Goal: Transaction & Acquisition: Download file/media

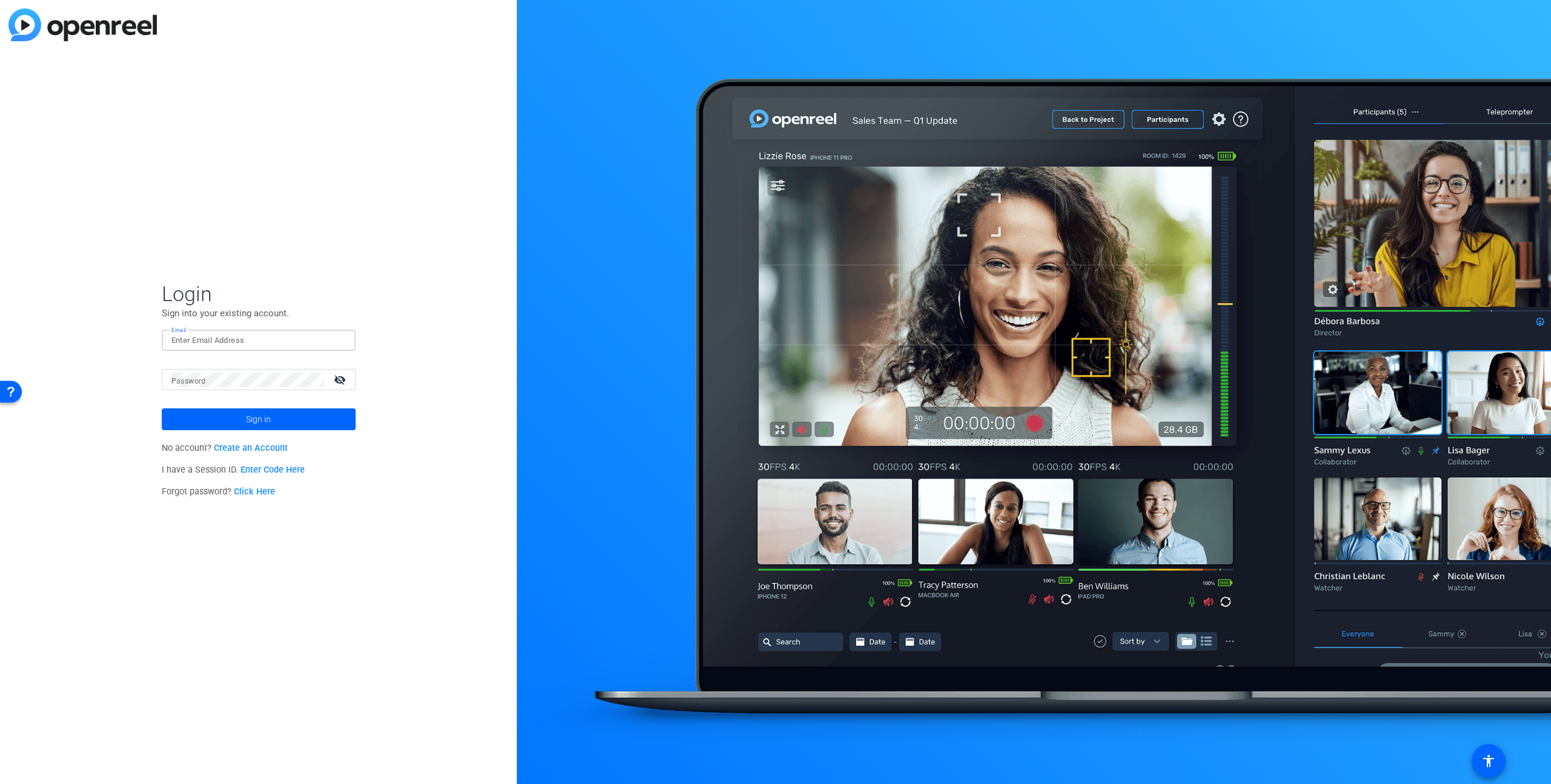
click at [221, 343] on input "Email" at bounding box center [258, 340] width 175 height 14
type input "[PERSON_NAME][EMAIL_ADDRESS][PERSON_NAME][DOMAIN_NAME]"
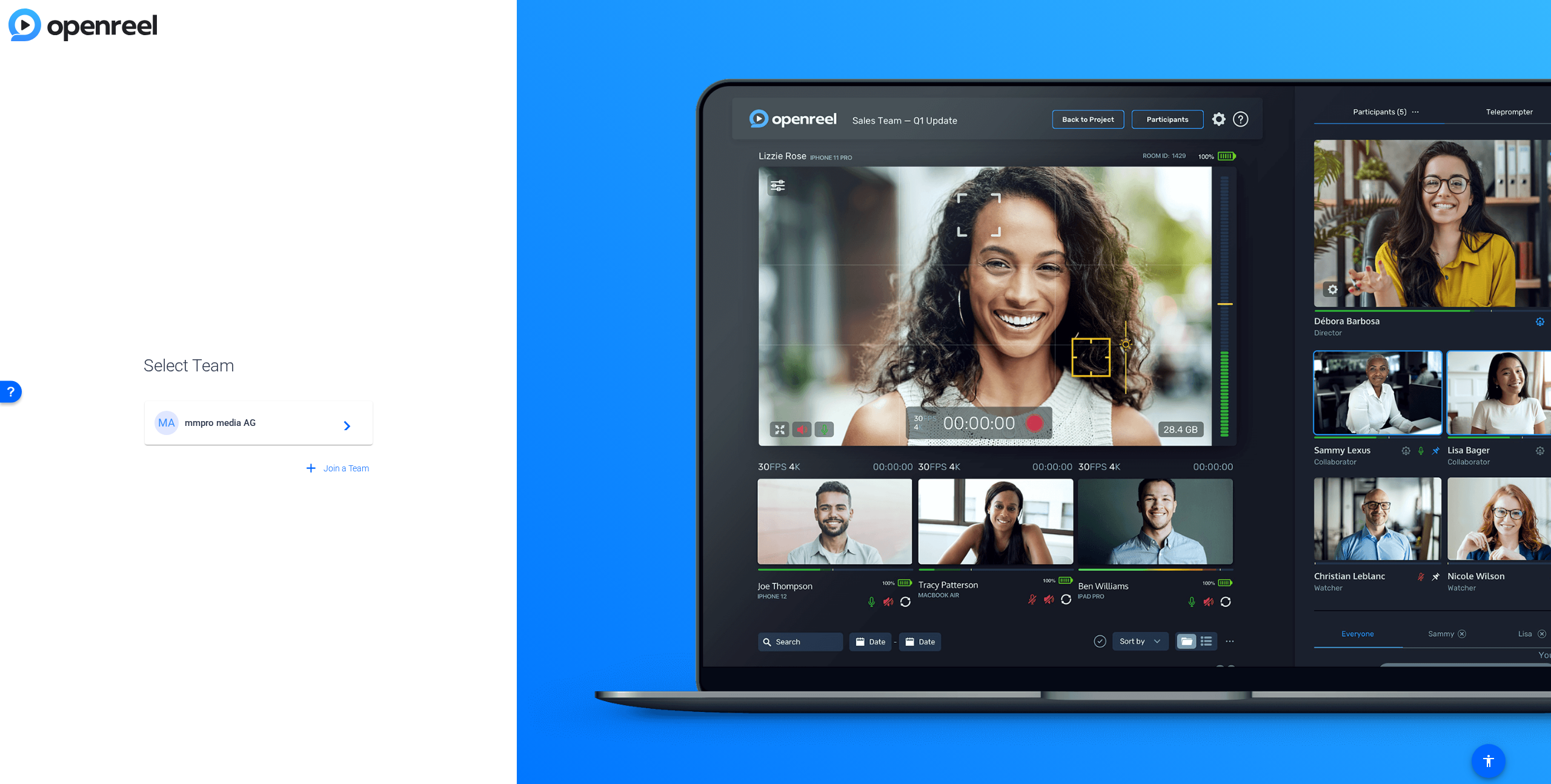
click at [219, 408] on mat-card-content "MA mmpro media AG navigate_next" at bounding box center [258, 422] width 228 height 43
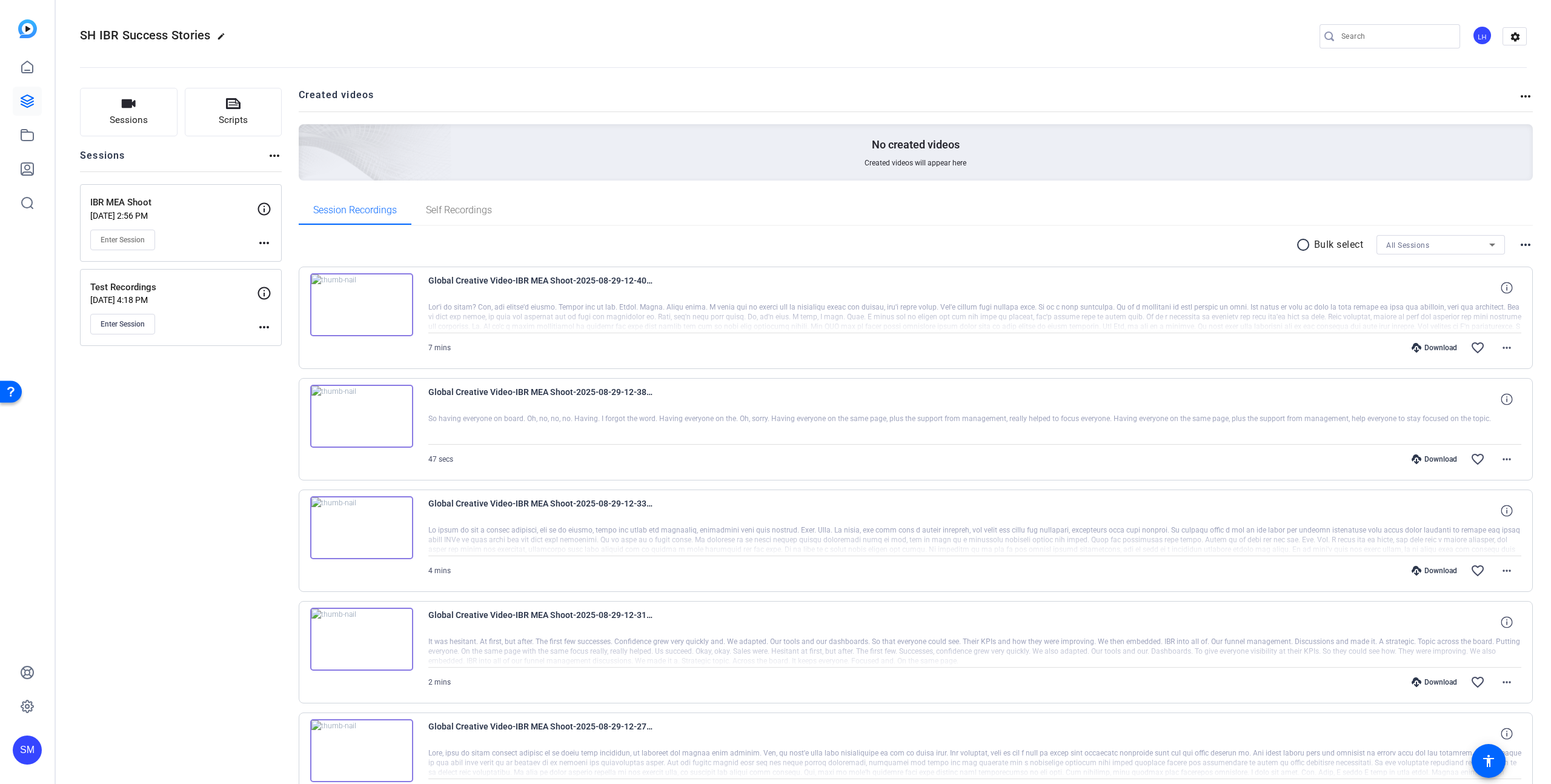
click at [190, 447] on div "Sessions Scripts Sessions more_horiz IBR MEA Shoot [DATE] 2:56 PM Enter Session…" at bounding box center [181, 760] width 202 height 1345
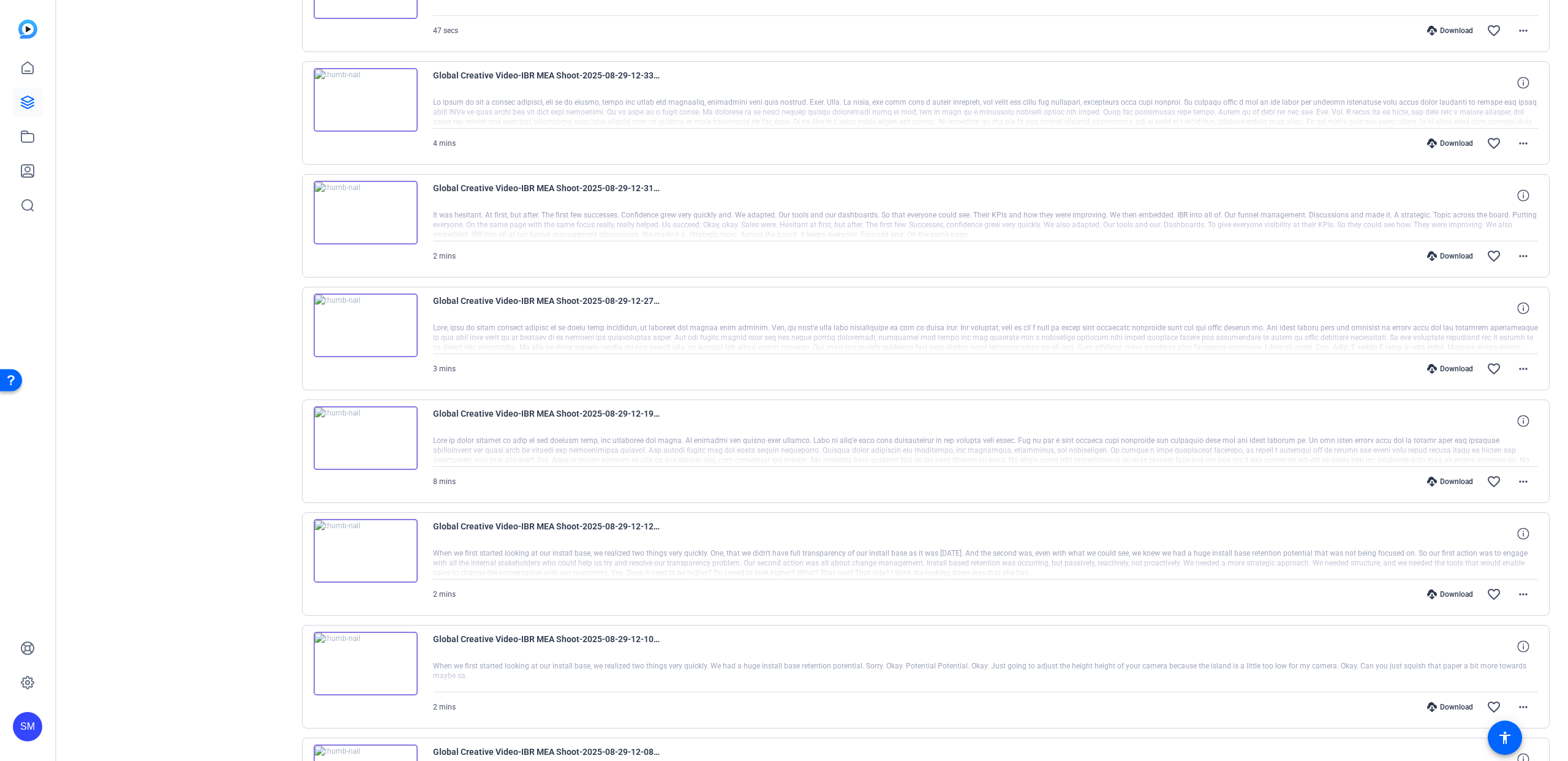
scroll to position [704, 0]
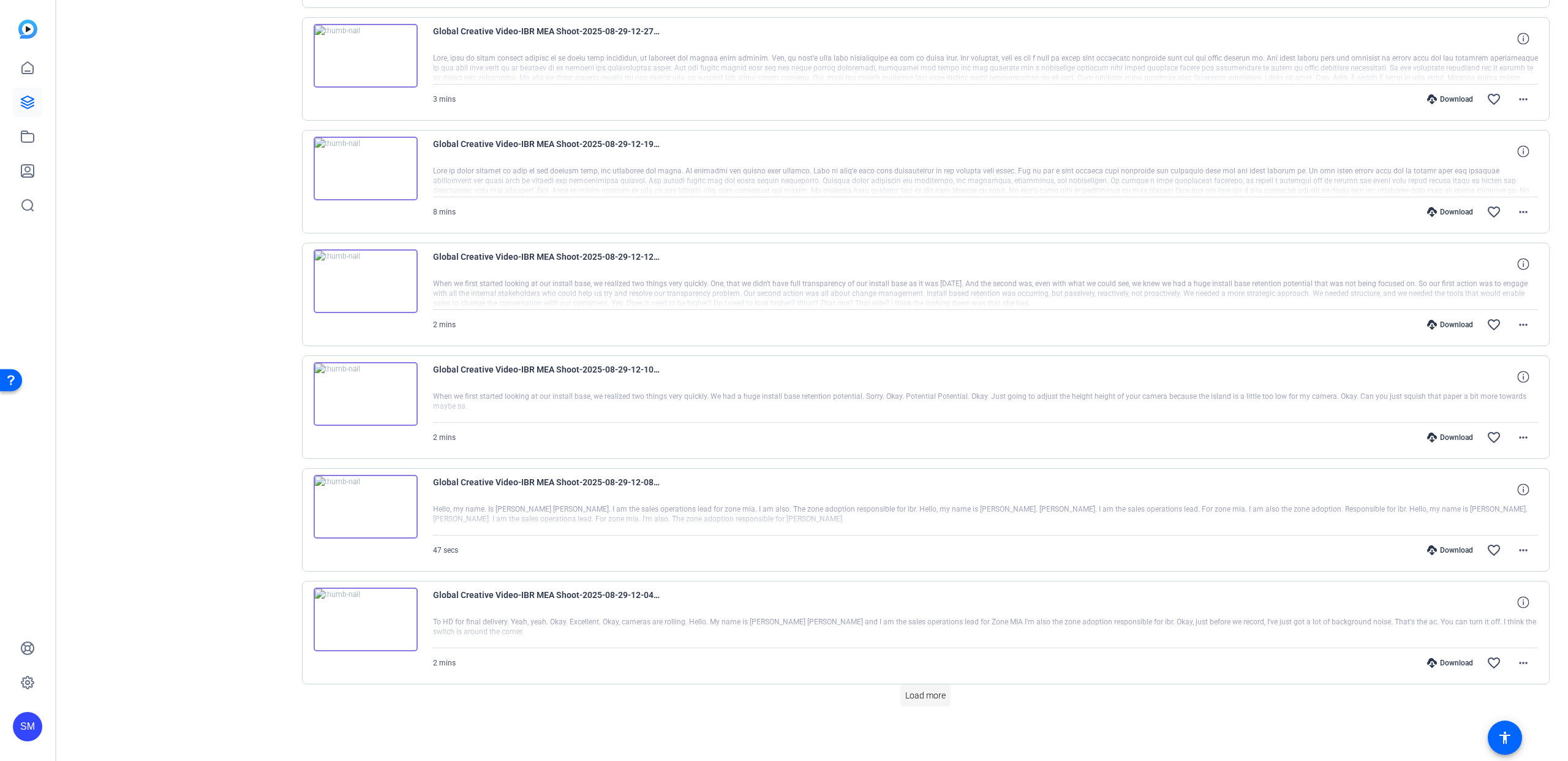
click at [918, 694] on span "Load more" at bounding box center [925, 696] width 40 height 13
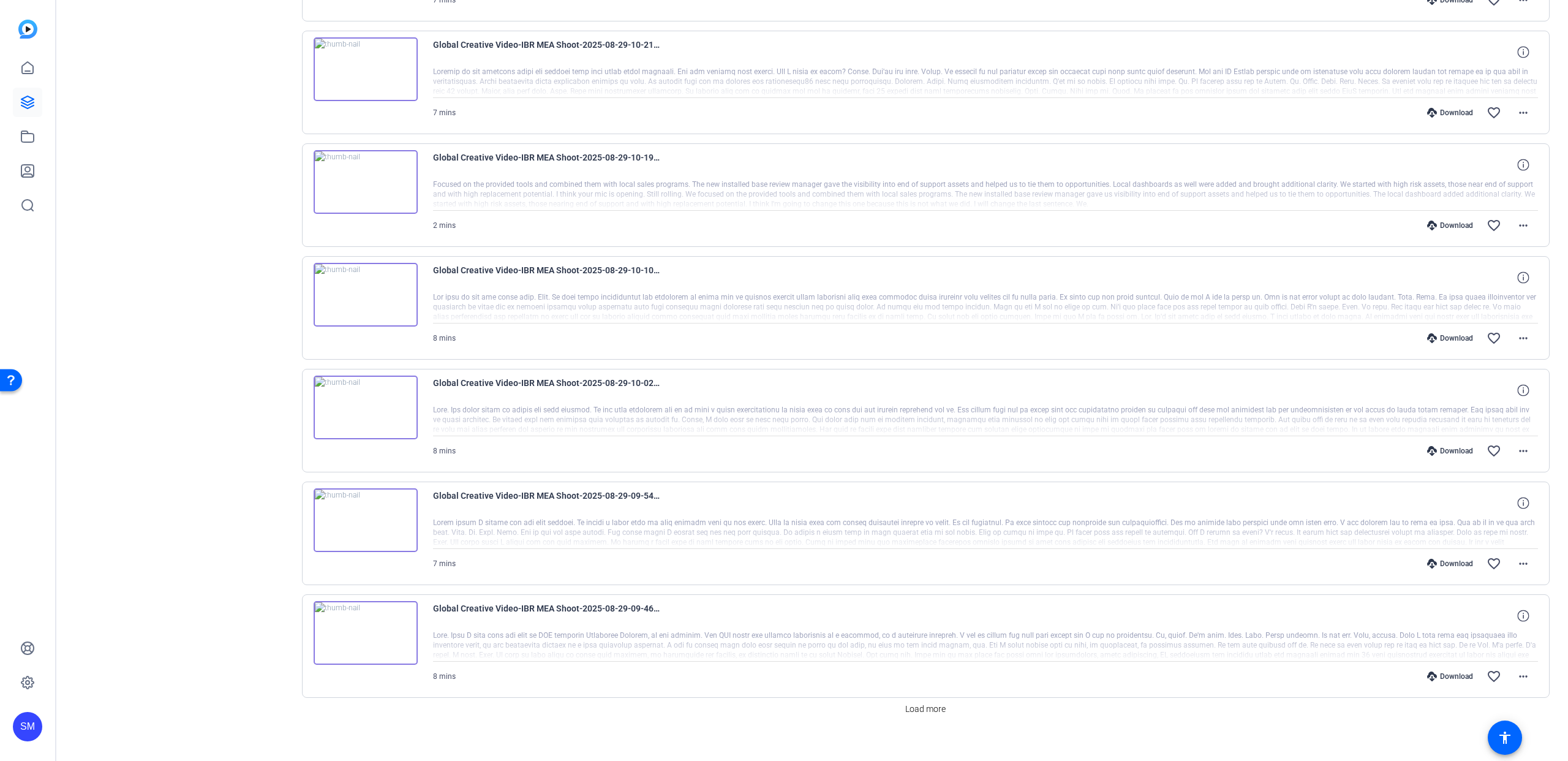
scroll to position [1831, 0]
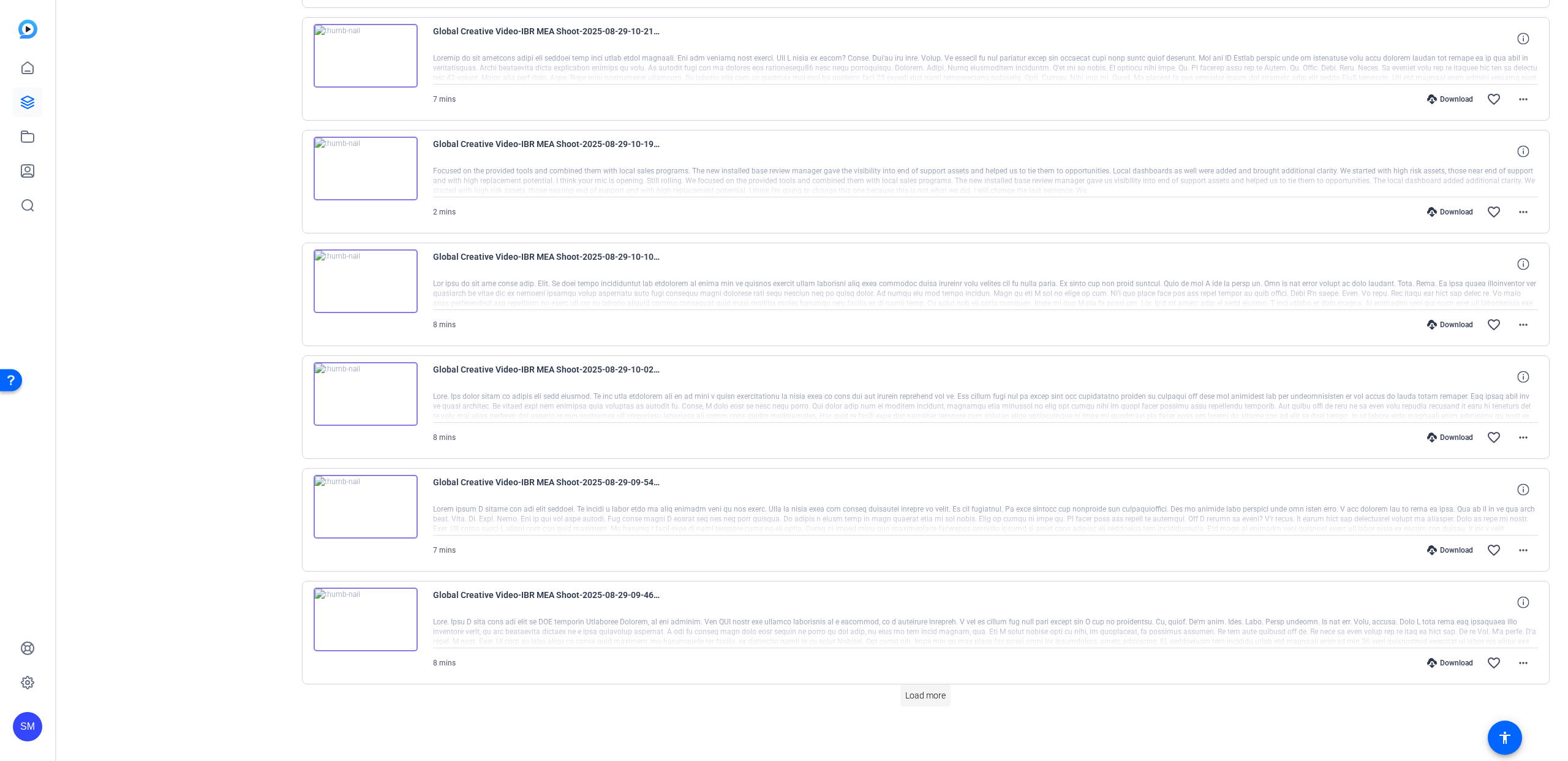
click at [929, 697] on span "Load more" at bounding box center [925, 696] width 40 height 13
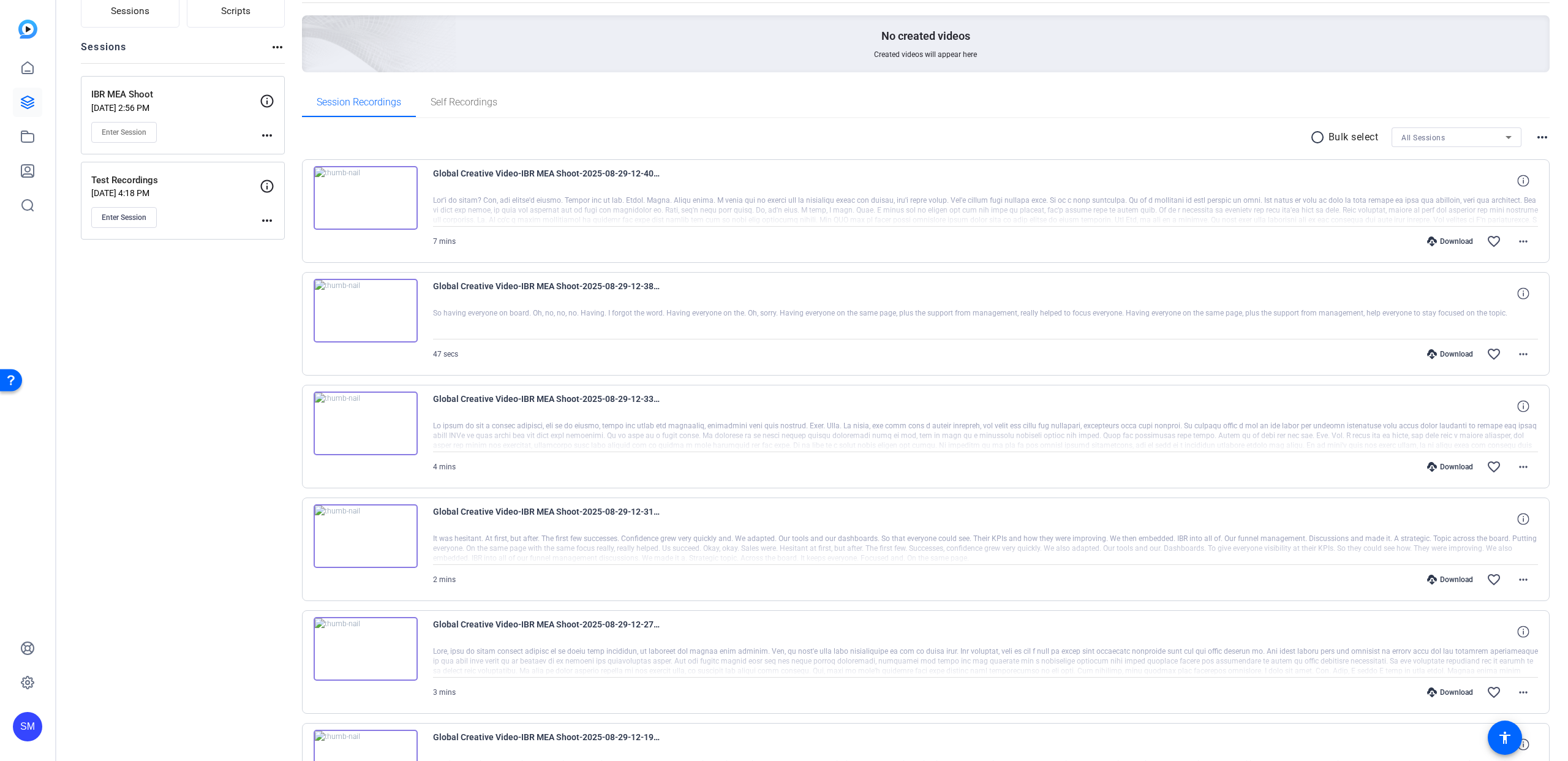
scroll to position [0, 0]
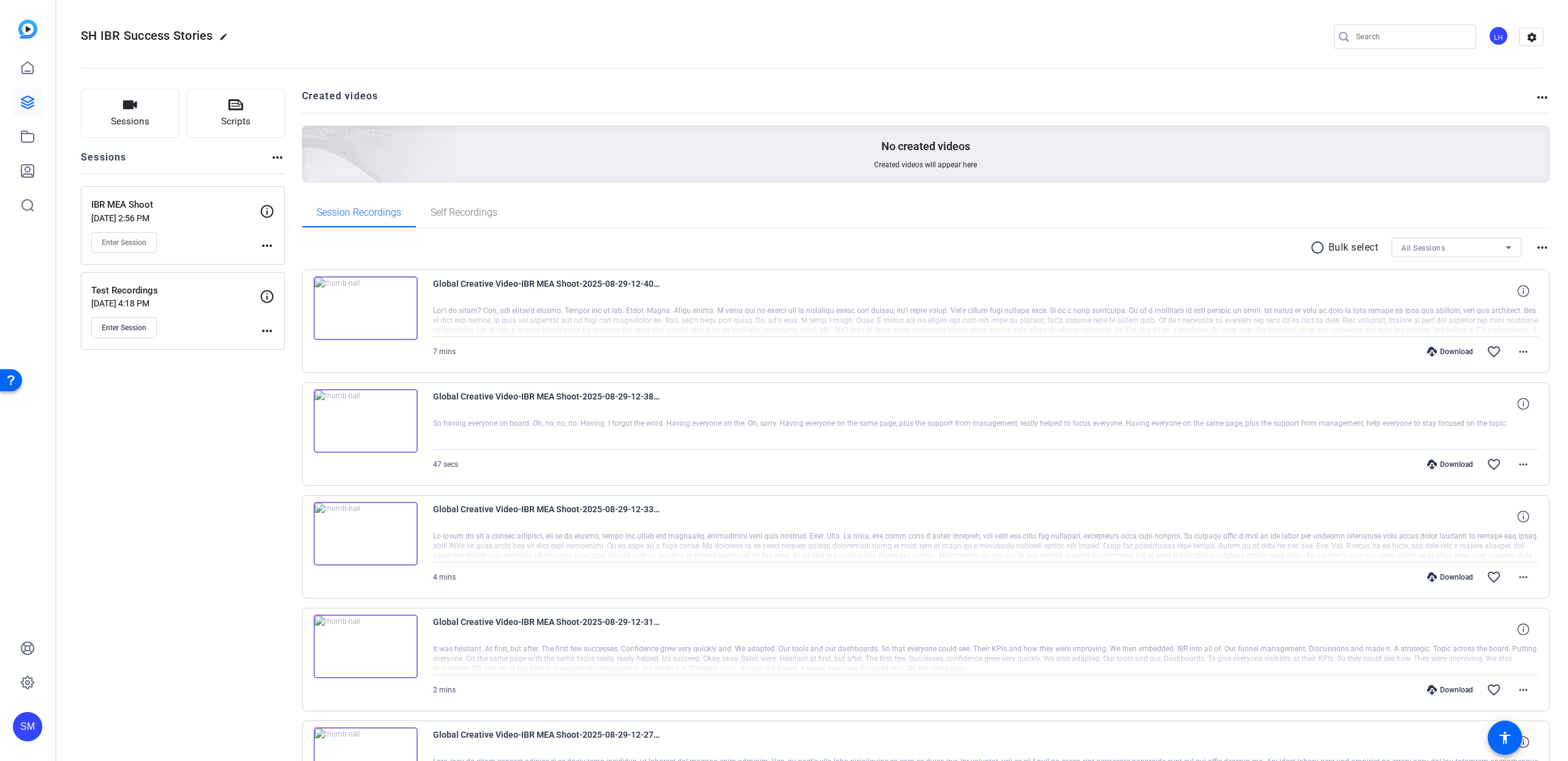
click at [1311, 249] on mat-icon "radio_button_unchecked" at bounding box center [1319, 247] width 18 height 15
click at [1357, 247] on icon at bounding box center [1360, 248] width 6 height 15
click at [1348, 268] on span "Select All" at bounding box center [1371, 267] width 65 height 15
click at [1388, 313] on span "Download MP4" at bounding box center [1371, 313] width 65 height 15
click at [1359, 246] on span at bounding box center [1356, 247] width 43 height 29
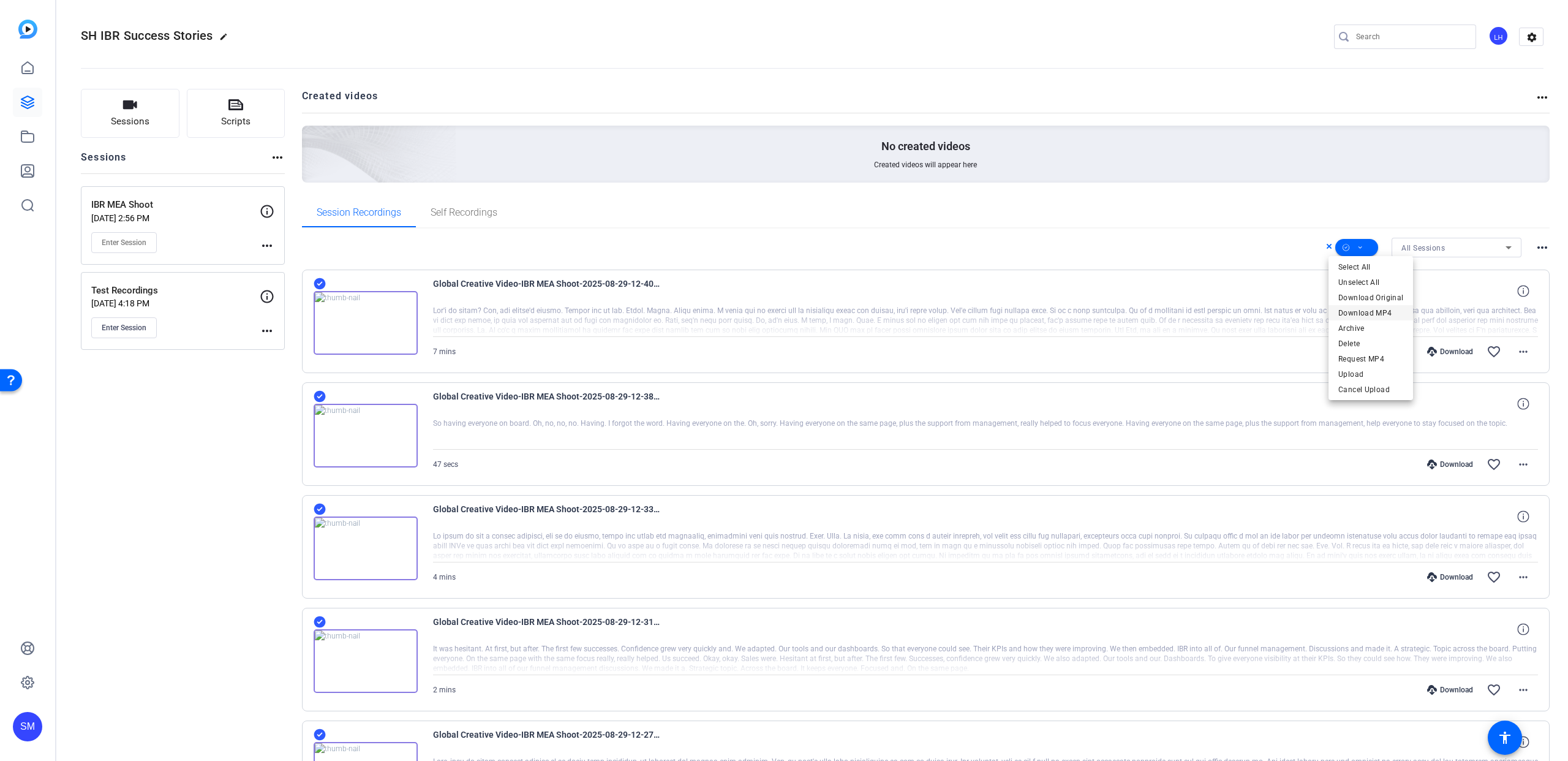
click at [1380, 317] on span "Download MP4" at bounding box center [1371, 313] width 65 height 15
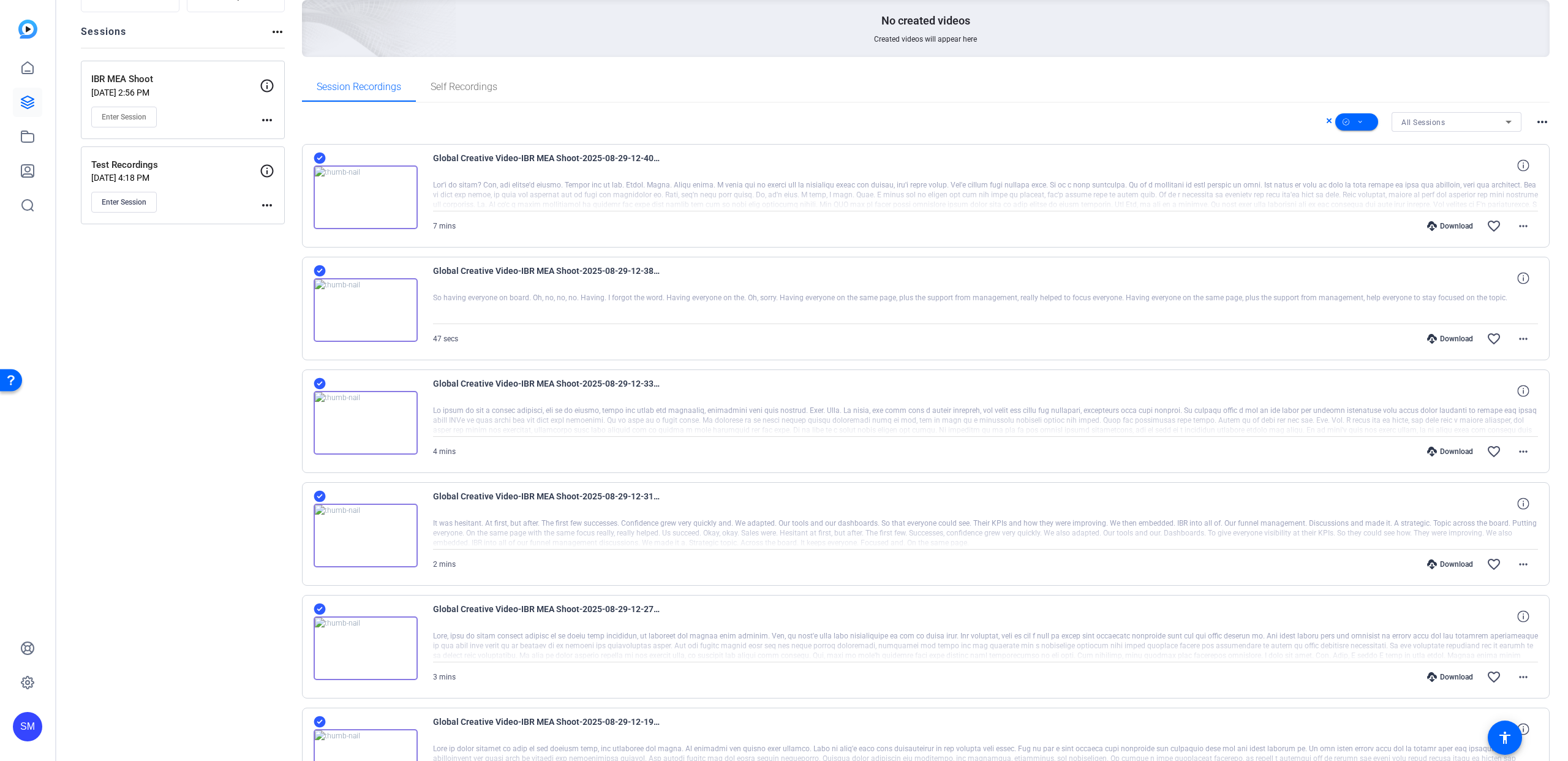
scroll to position [315, 0]
